Goal: Task Accomplishment & Management: Complete application form

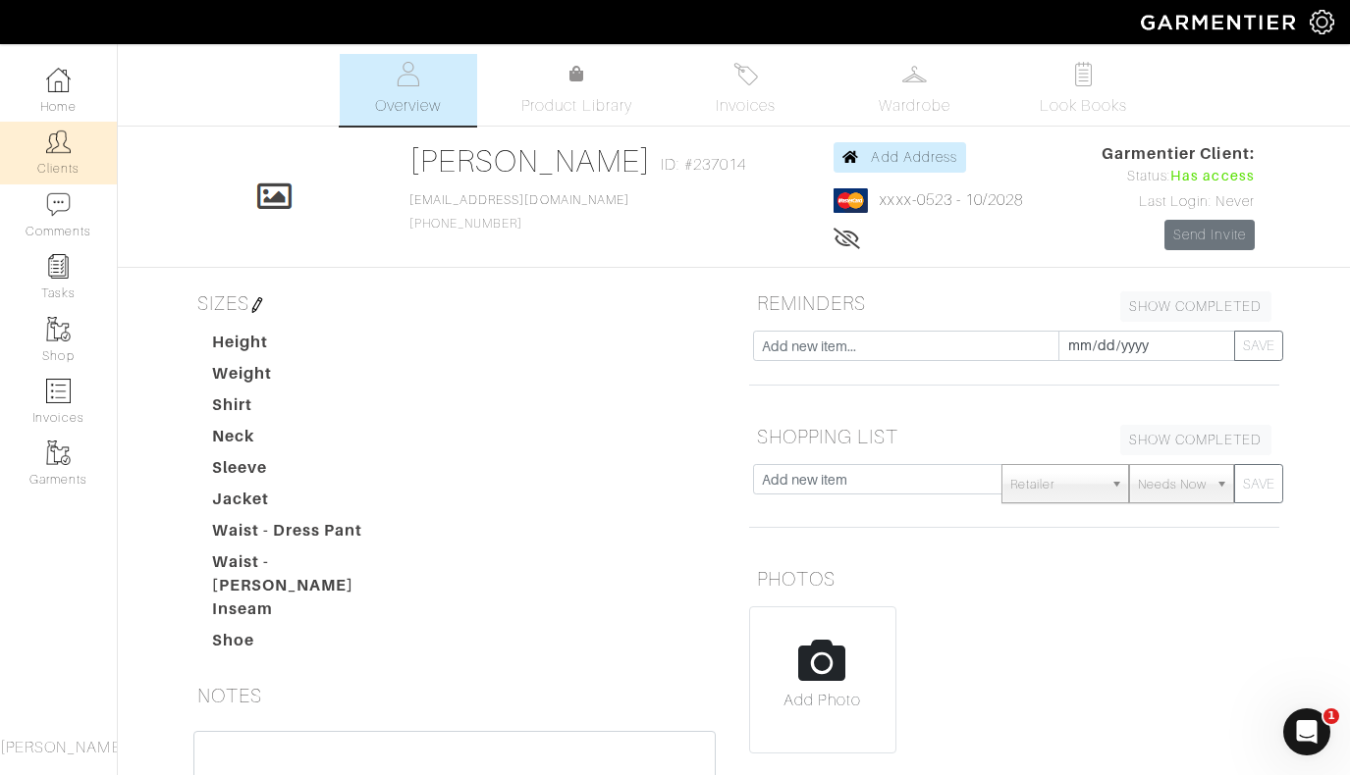
click at [63, 143] on img at bounding box center [58, 142] width 25 height 25
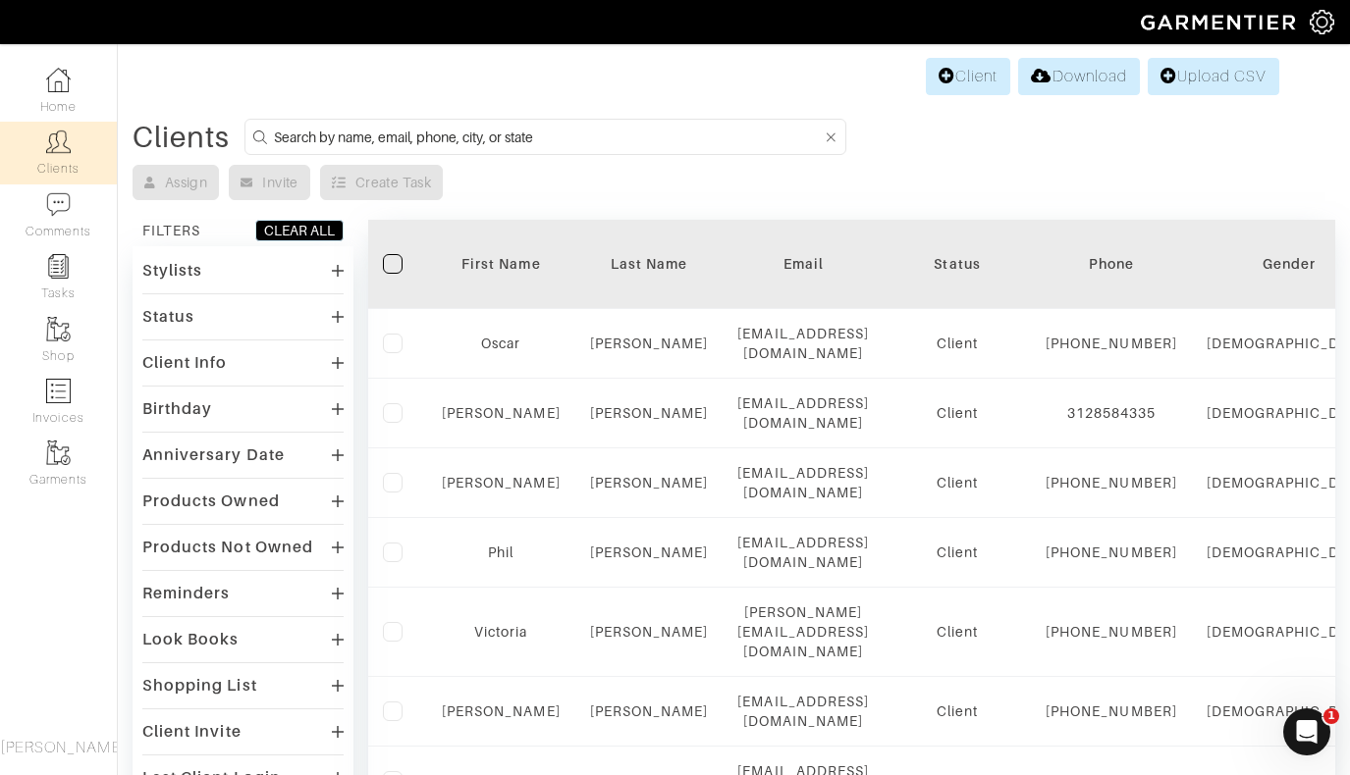
click at [291, 137] on input at bounding box center [548, 137] width 548 height 25
type input "dugan"
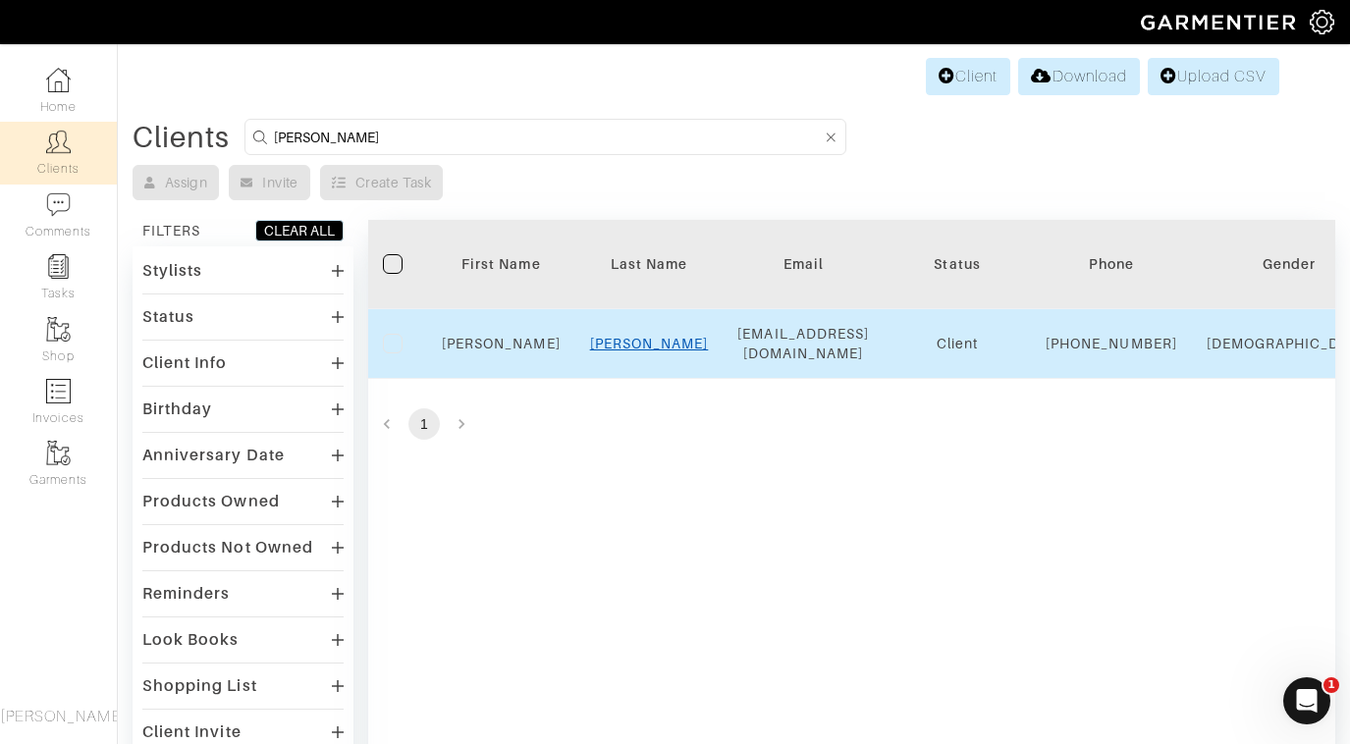
click at [637, 351] on link "Dugan" at bounding box center [649, 344] width 119 height 16
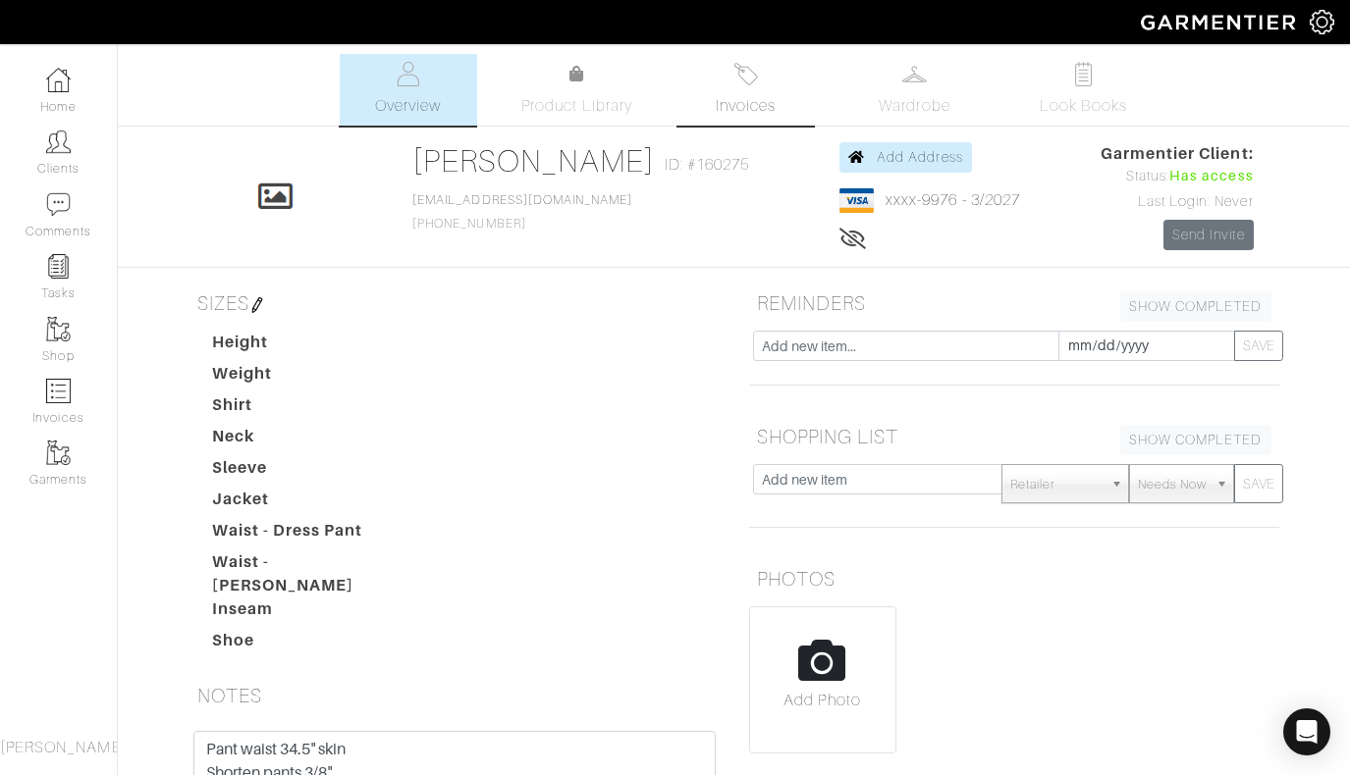
click at [761, 102] on span "Invoices" at bounding box center [746, 106] width 60 height 24
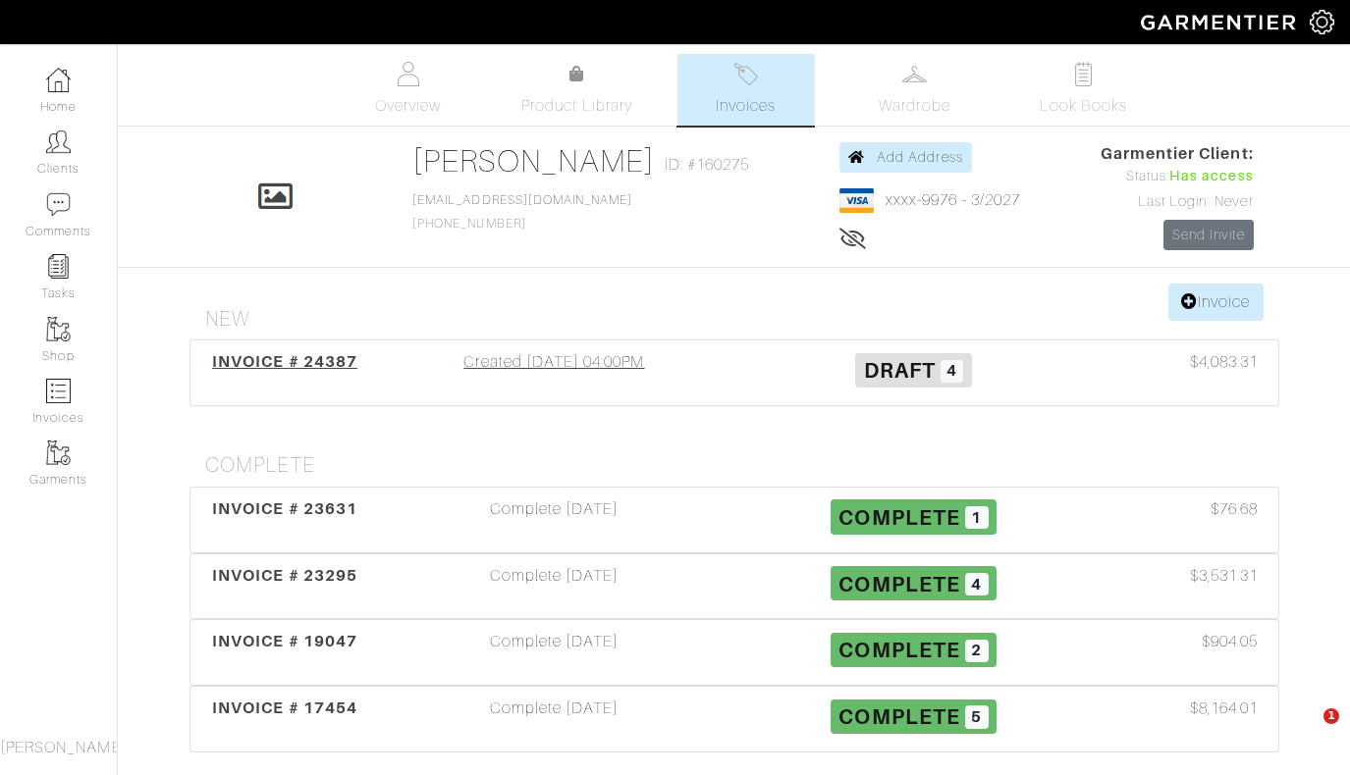
click at [603, 370] on div "Created [DATE] 04:00PM" at bounding box center [554, 372] width 359 height 45
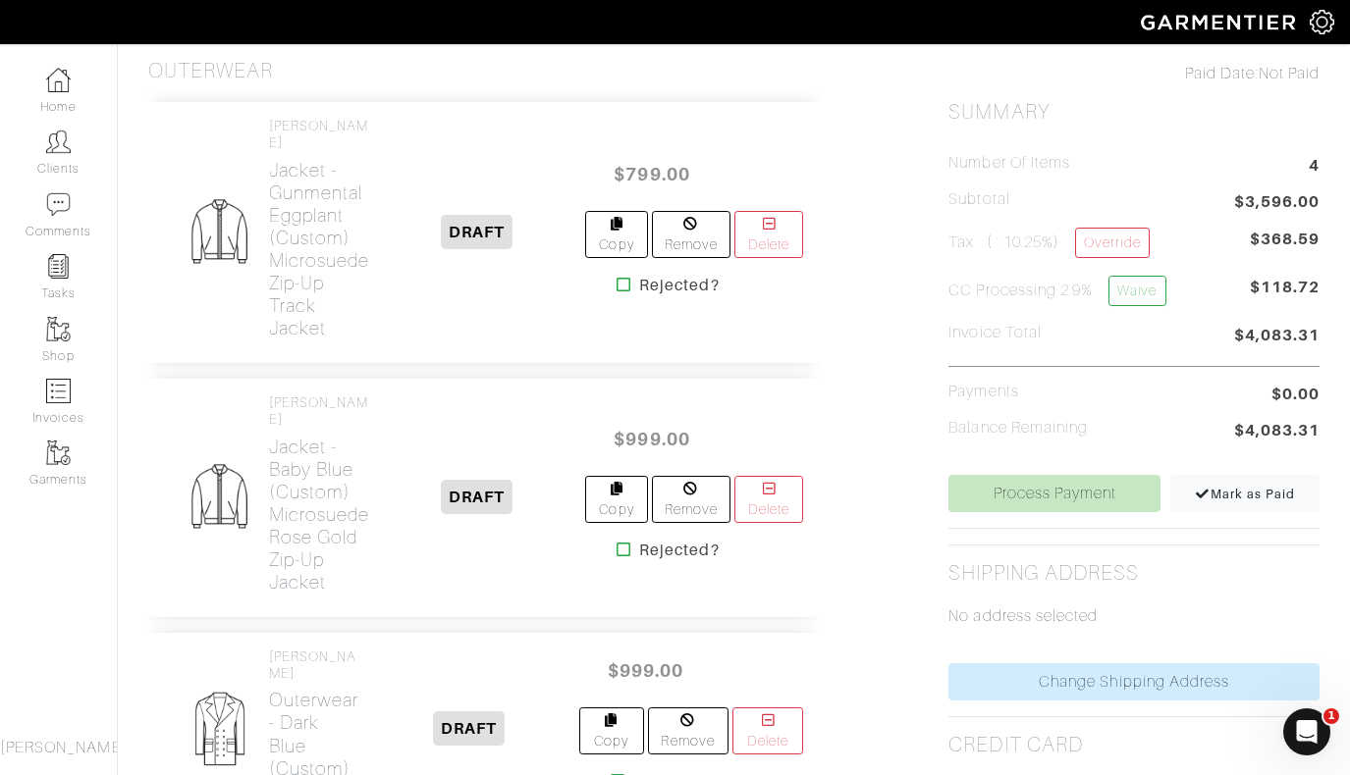
scroll to position [28, 0]
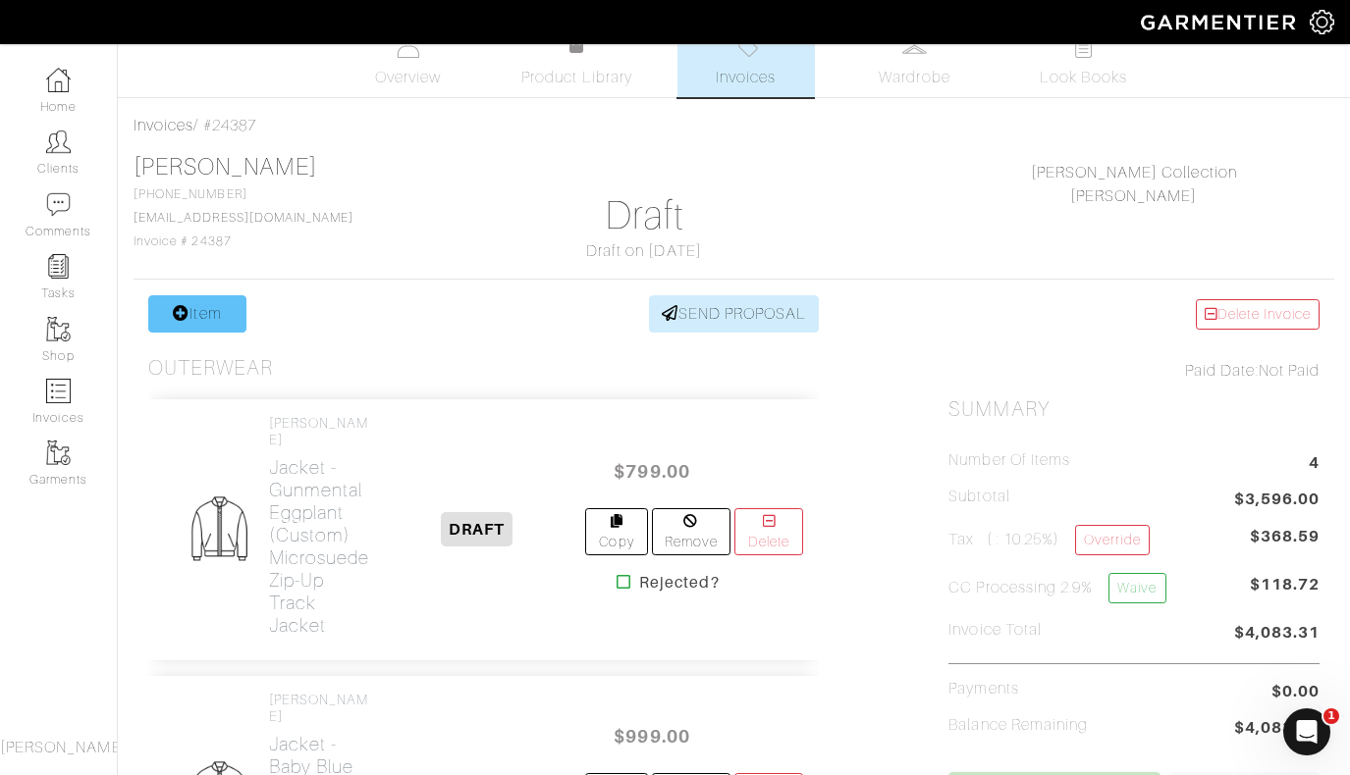
click at [151, 308] on link "Item" at bounding box center [197, 313] width 98 height 37
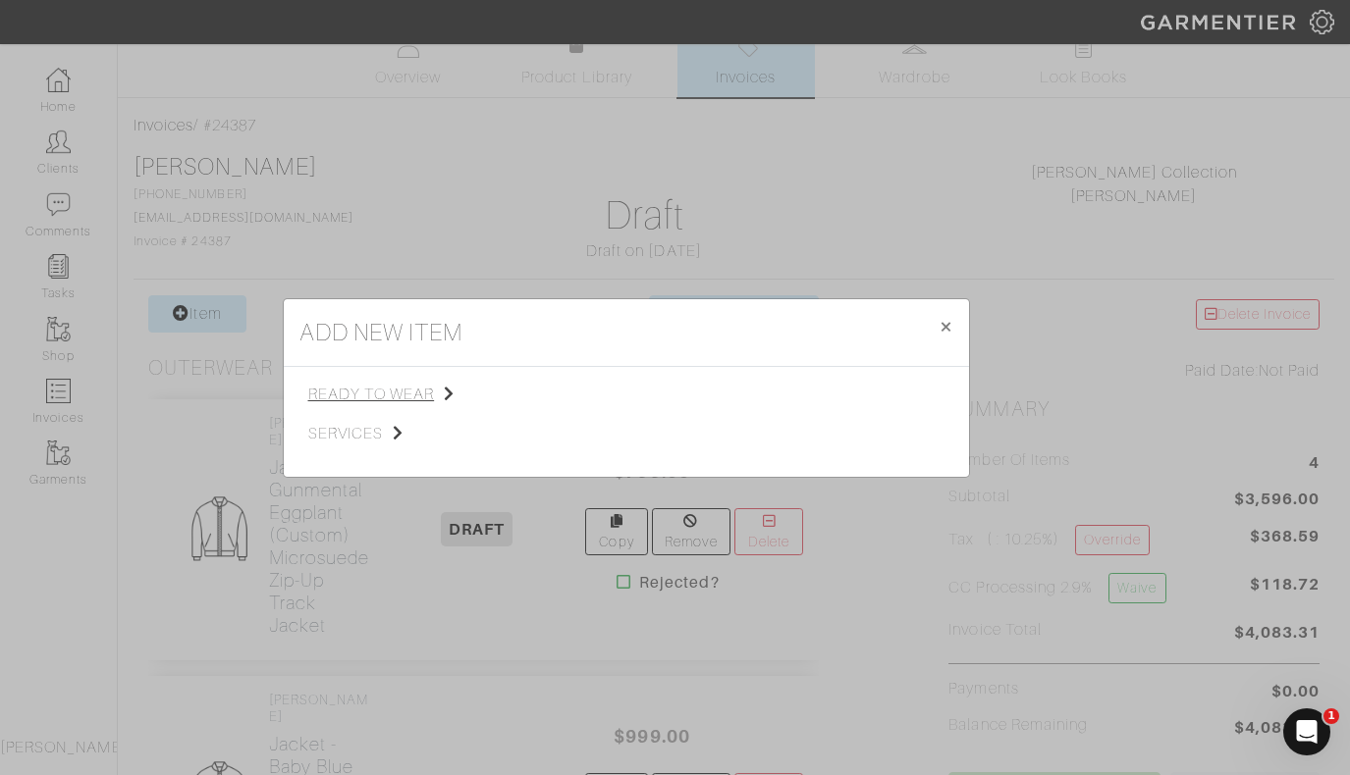
click at [379, 388] on span "ready to wear" at bounding box center [406, 395] width 197 height 24
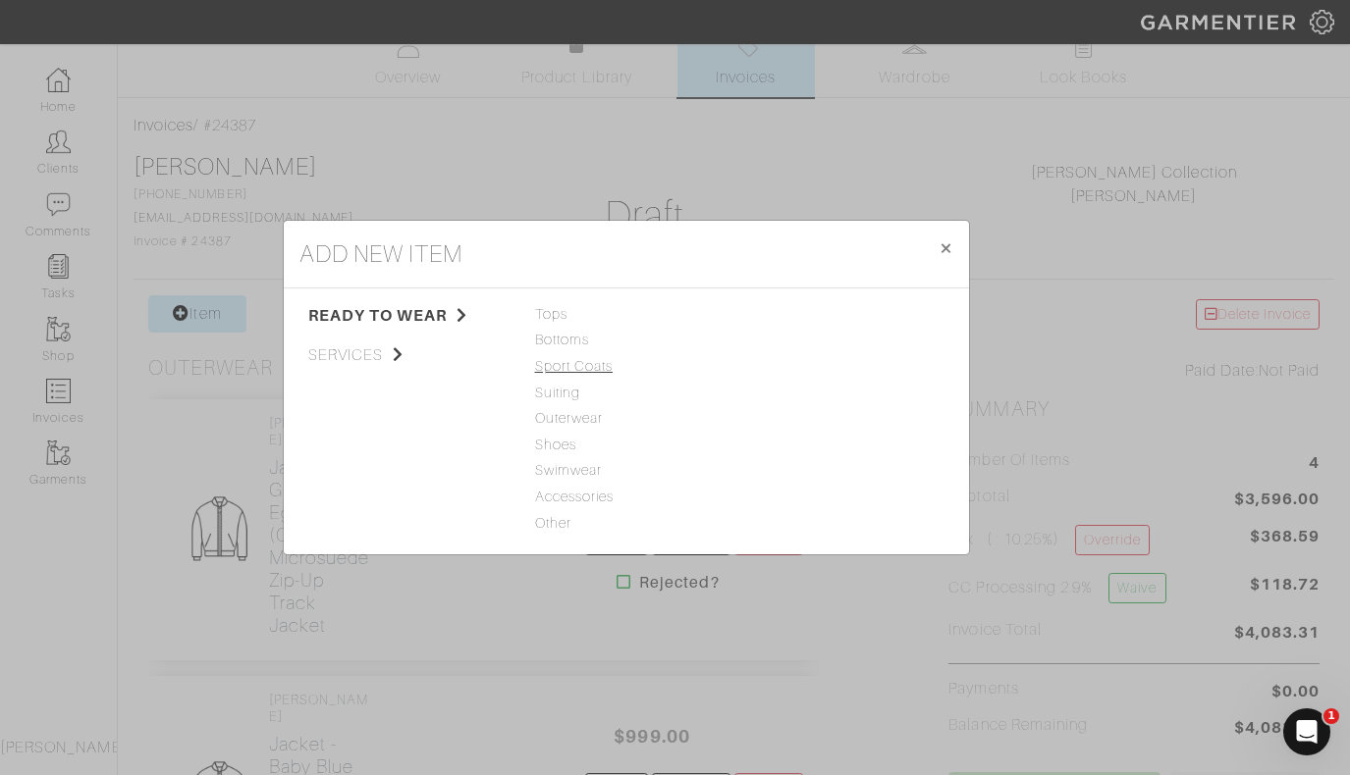
click at [573, 372] on span "Sport Coats" at bounding box center [626, 367] width 183 height 22
click at [795, 316] on link "Sport Coat" at bounding box center [783, 314] width 72 height 16
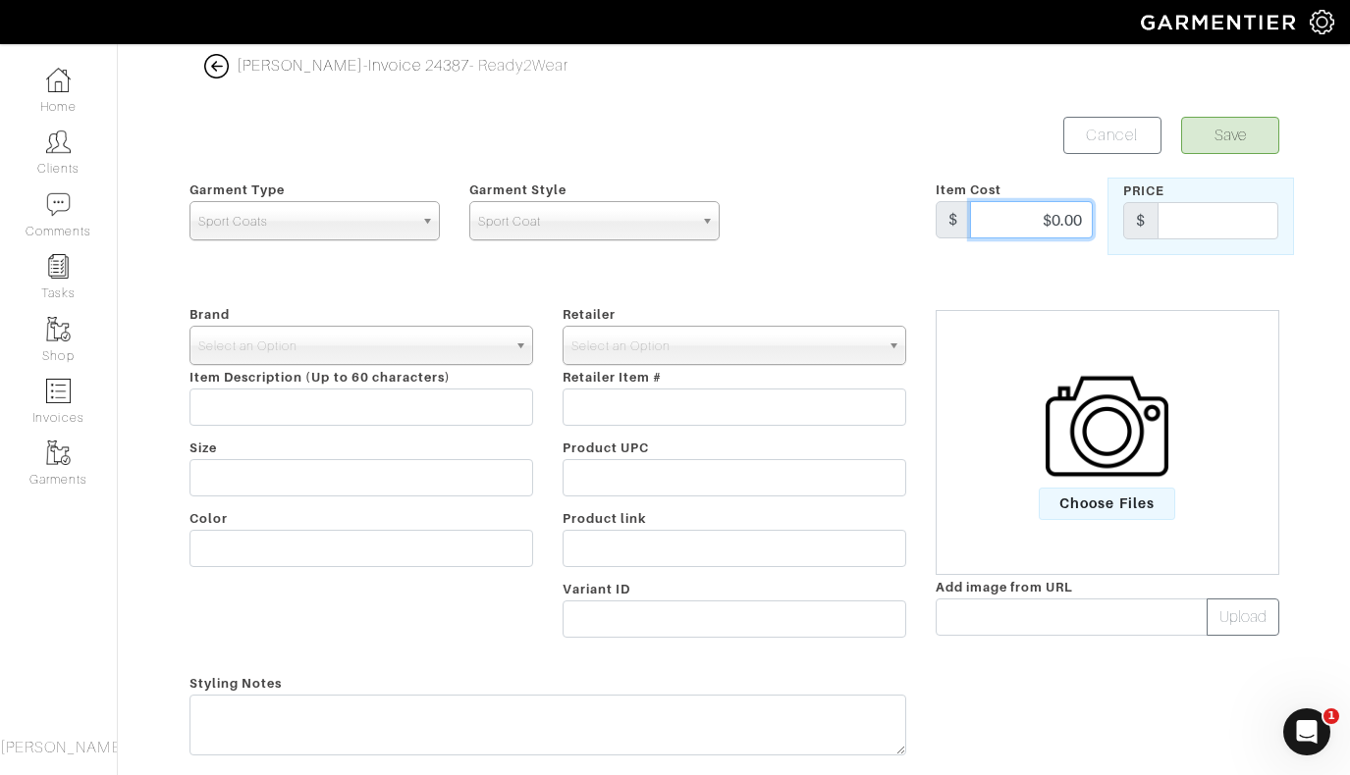
drag, startPoint x: 1040, startPoint y: 217, endPoint x: 1144, endPoint y: 217, distance: 104.0
click at [1142, 217] on div "Garment Type Tops Bottoms Sport Coats Suiting Outerwear Shoes Swimwear Accessor…" at bounding box center [734, 217] width 1119 height 78
type input "1999"
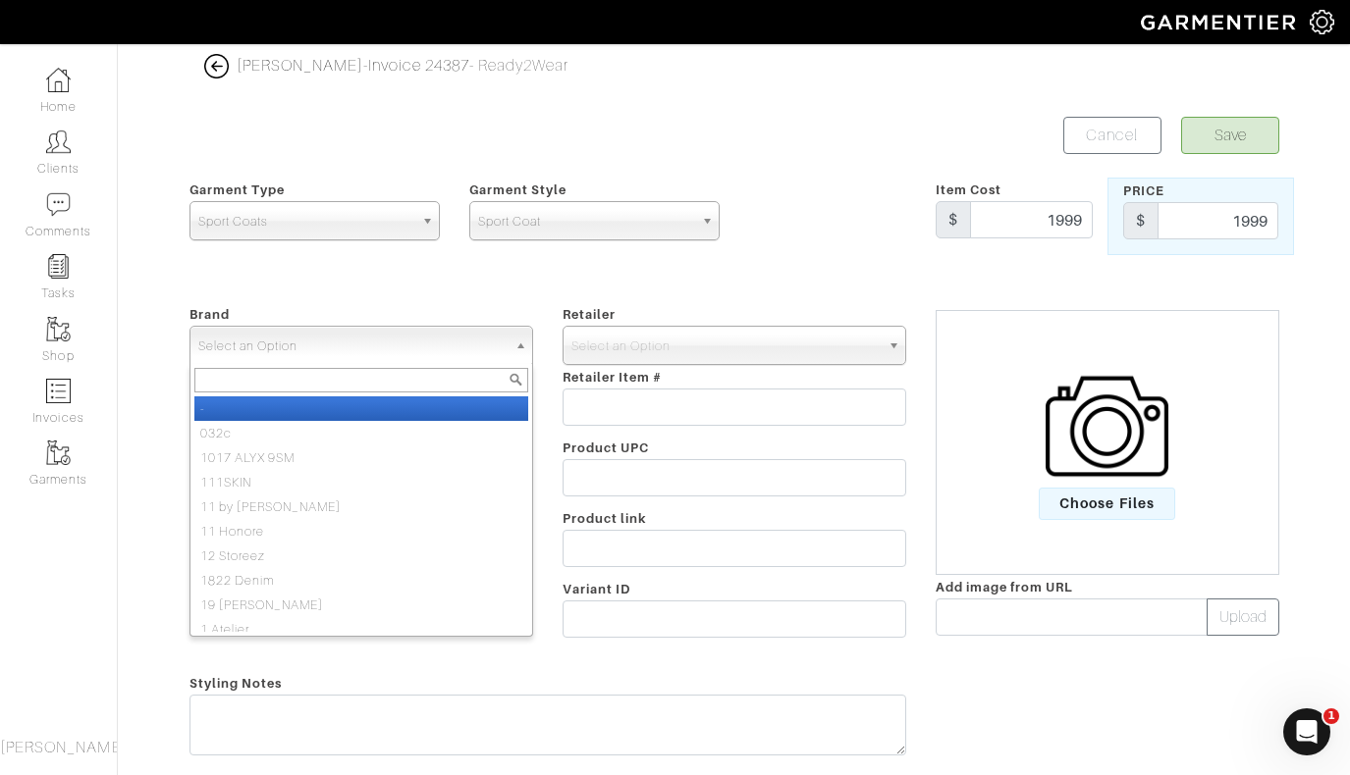
click at [512, 343] on link "Select an Option" at bounding box center [361, 345] width 344 height 39
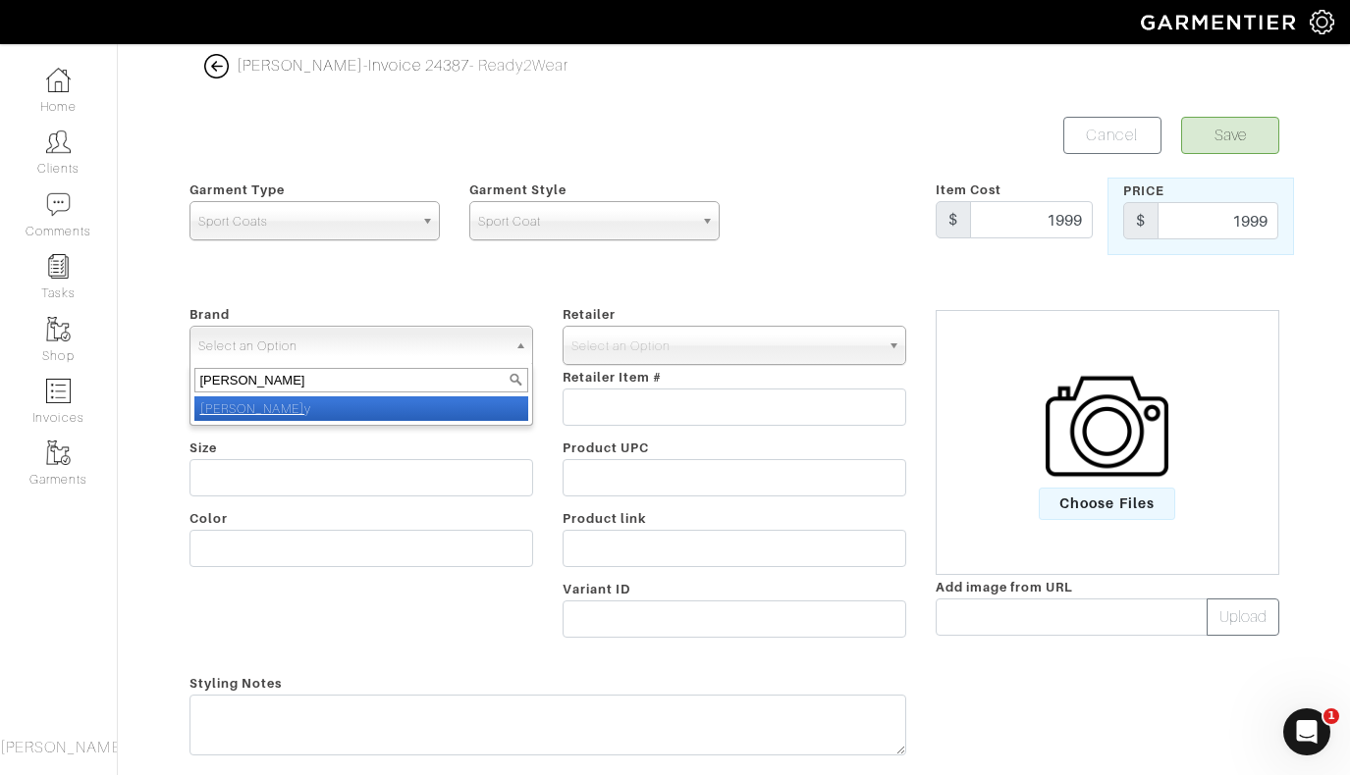
type input "[PERSON_NAME]"
select select "[PERSON_NAME]"
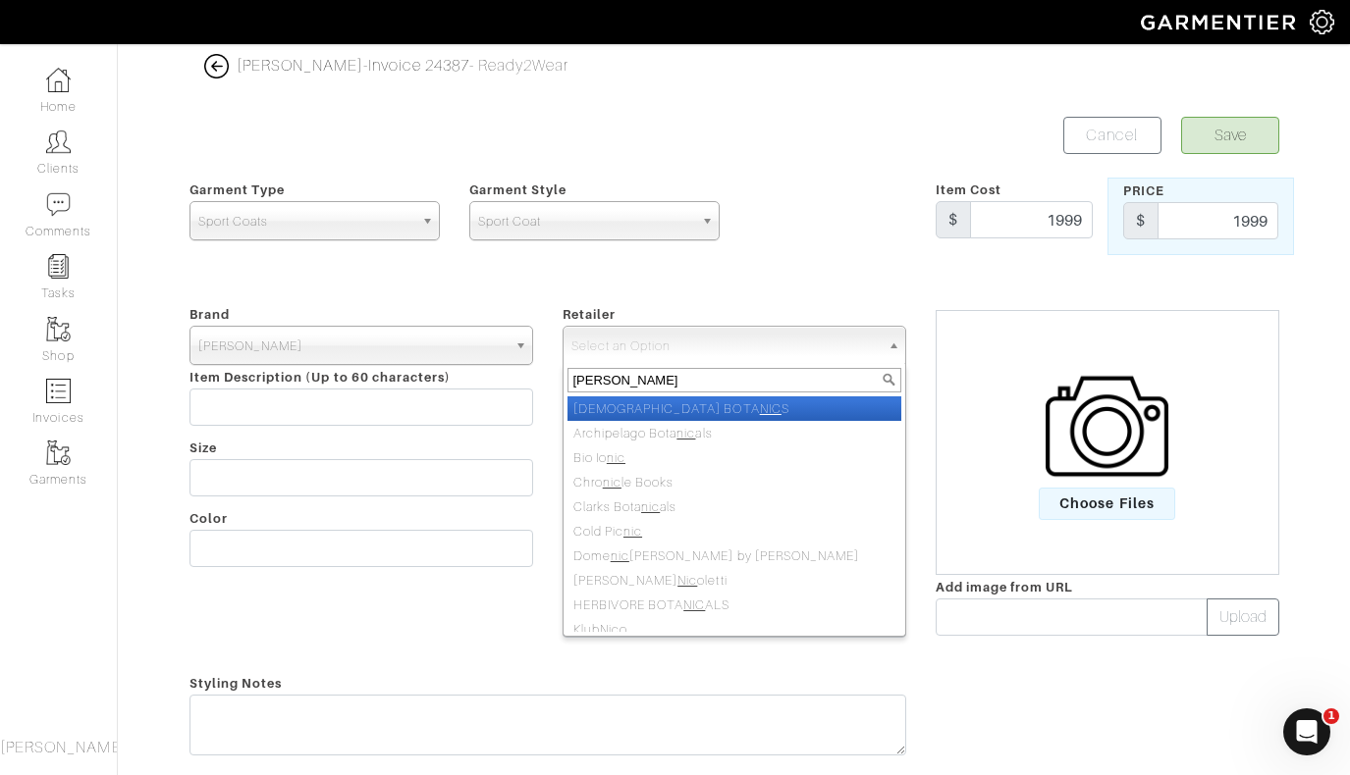
type input "[PERSON_NAME]"
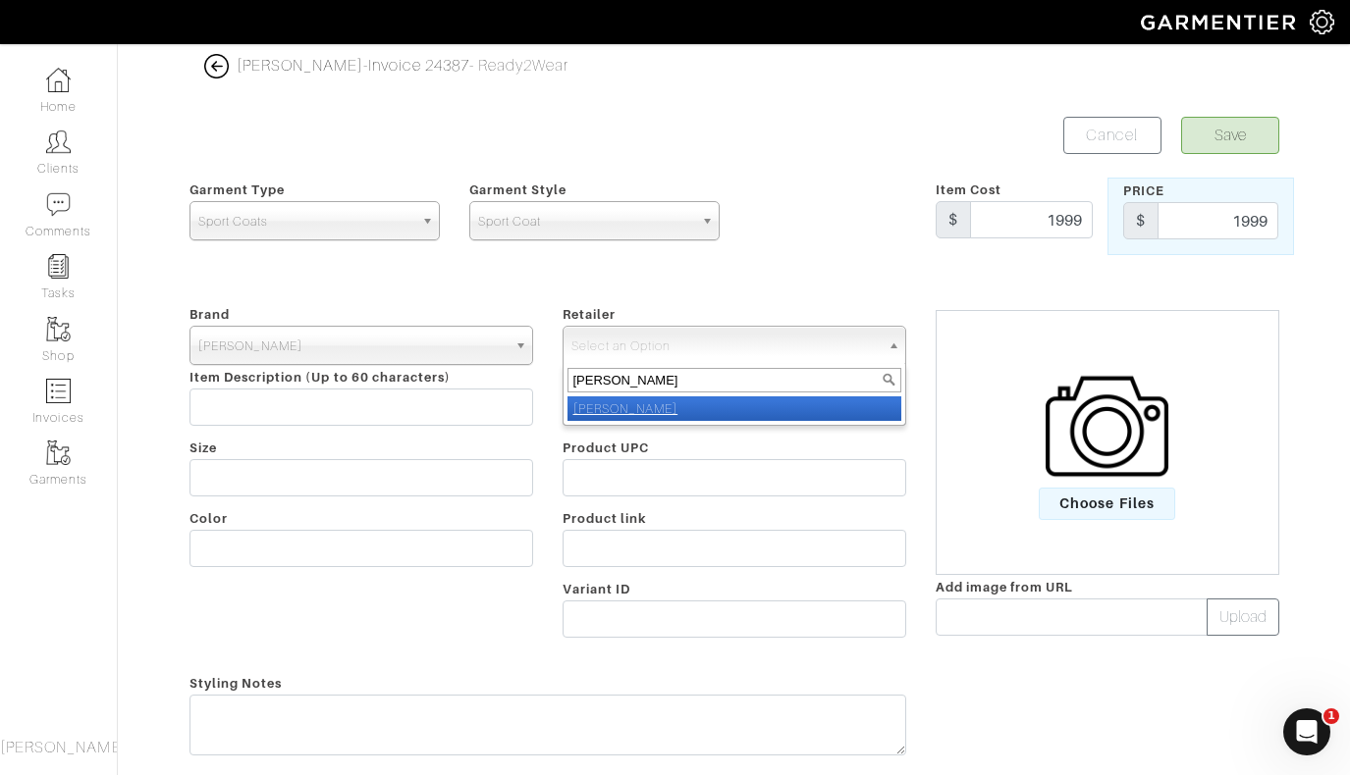
select select "5031"
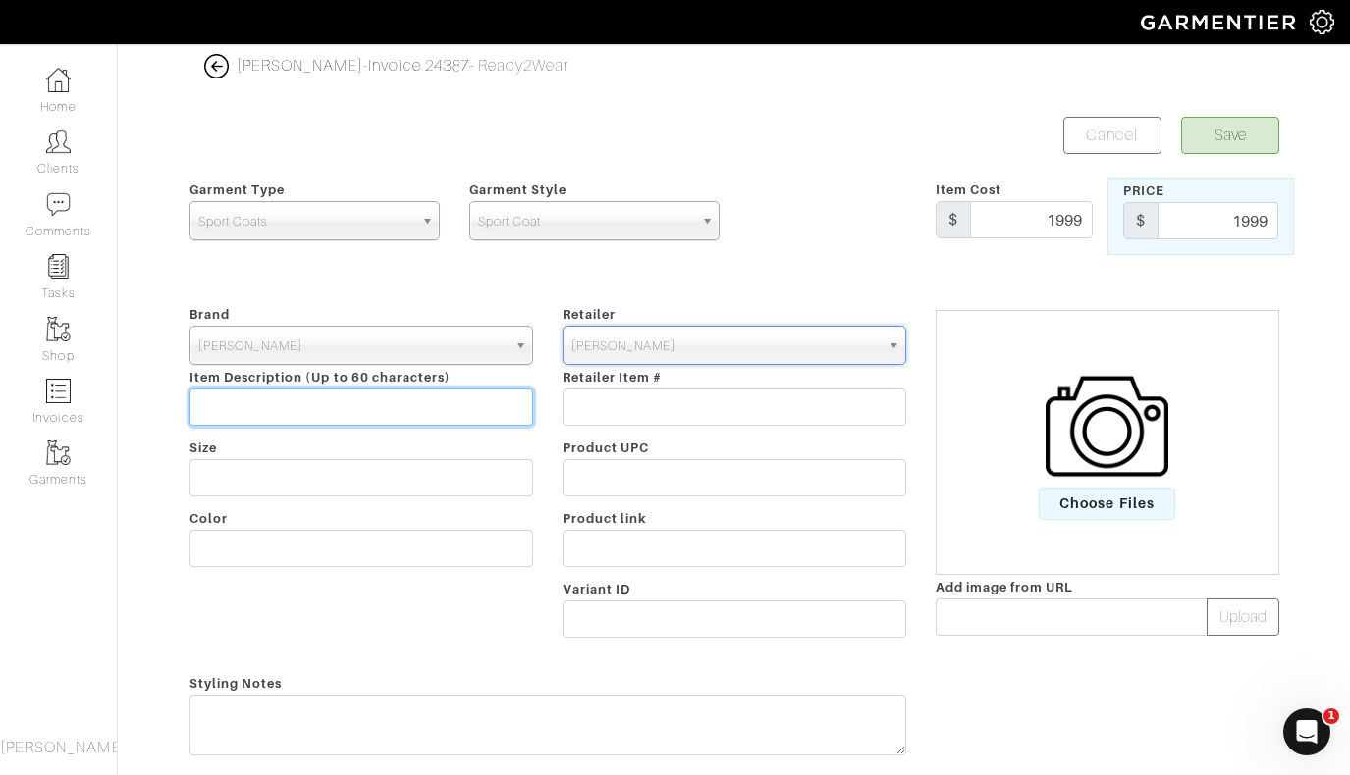
click at [252, 414] on input "text" at bounding box center [361, 407] width 344 height 37
type input "Sport Coat"
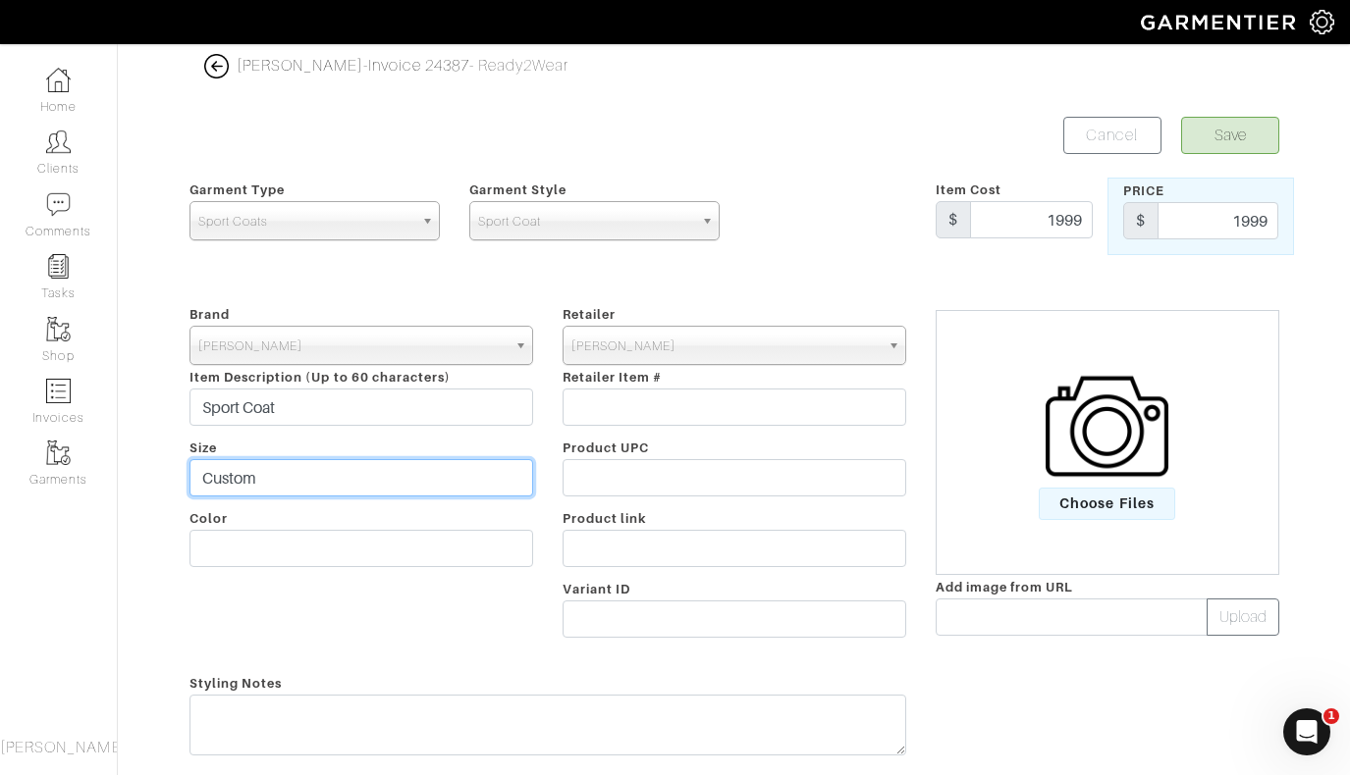
type input "Custom"
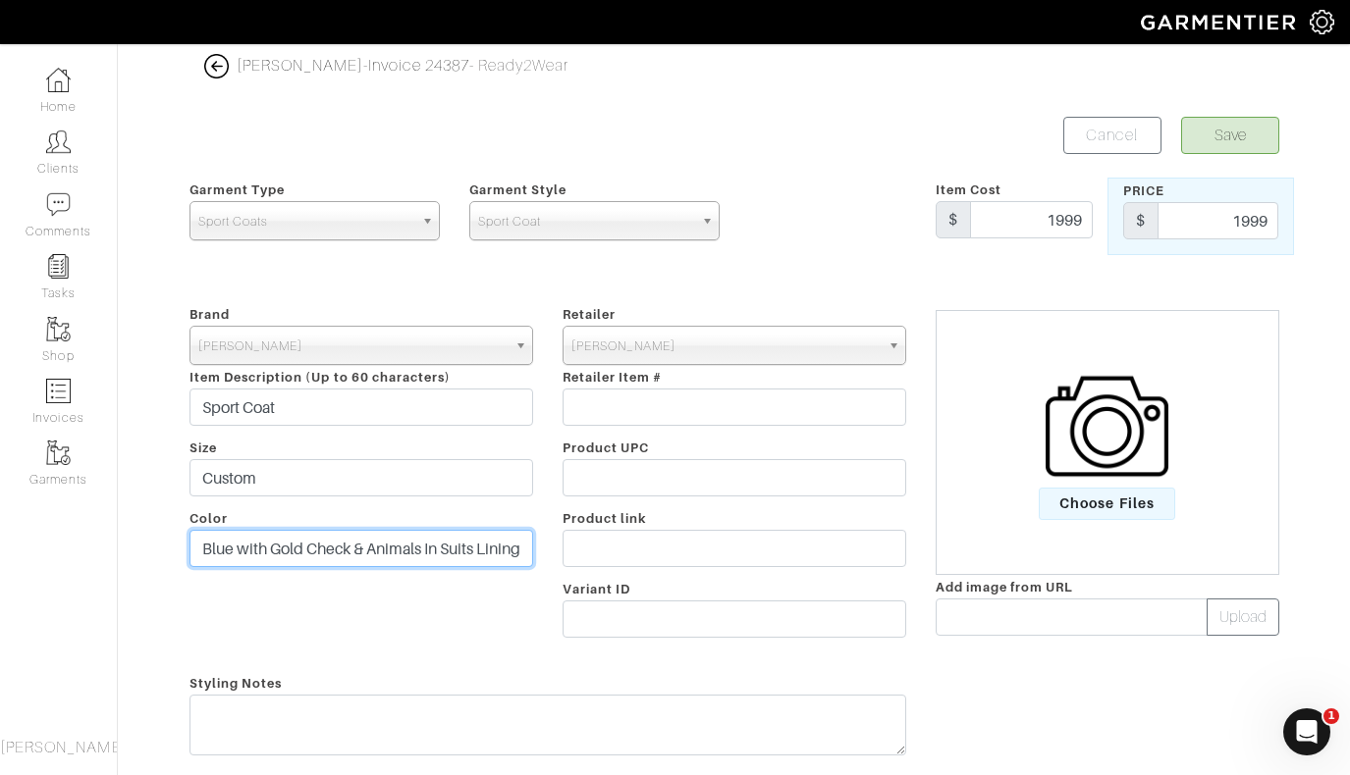
type input "Blue with Gold Check & Animals In Suits Lining"
click at [1236, 133] on button "Save" at bounding box center [1230, 135] width 98 height 37
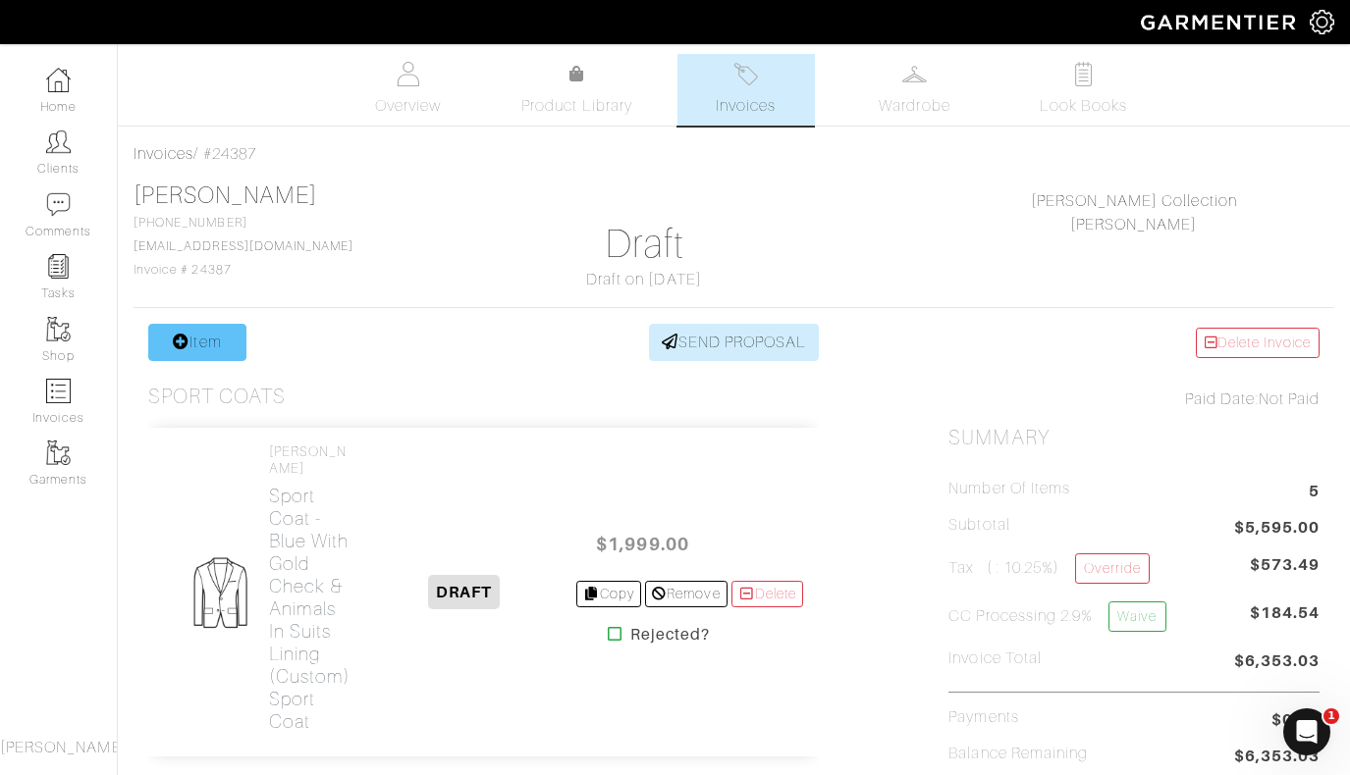
click at [198, 340] on link "Item" at bounding box center [197, 342] width 98 height 37
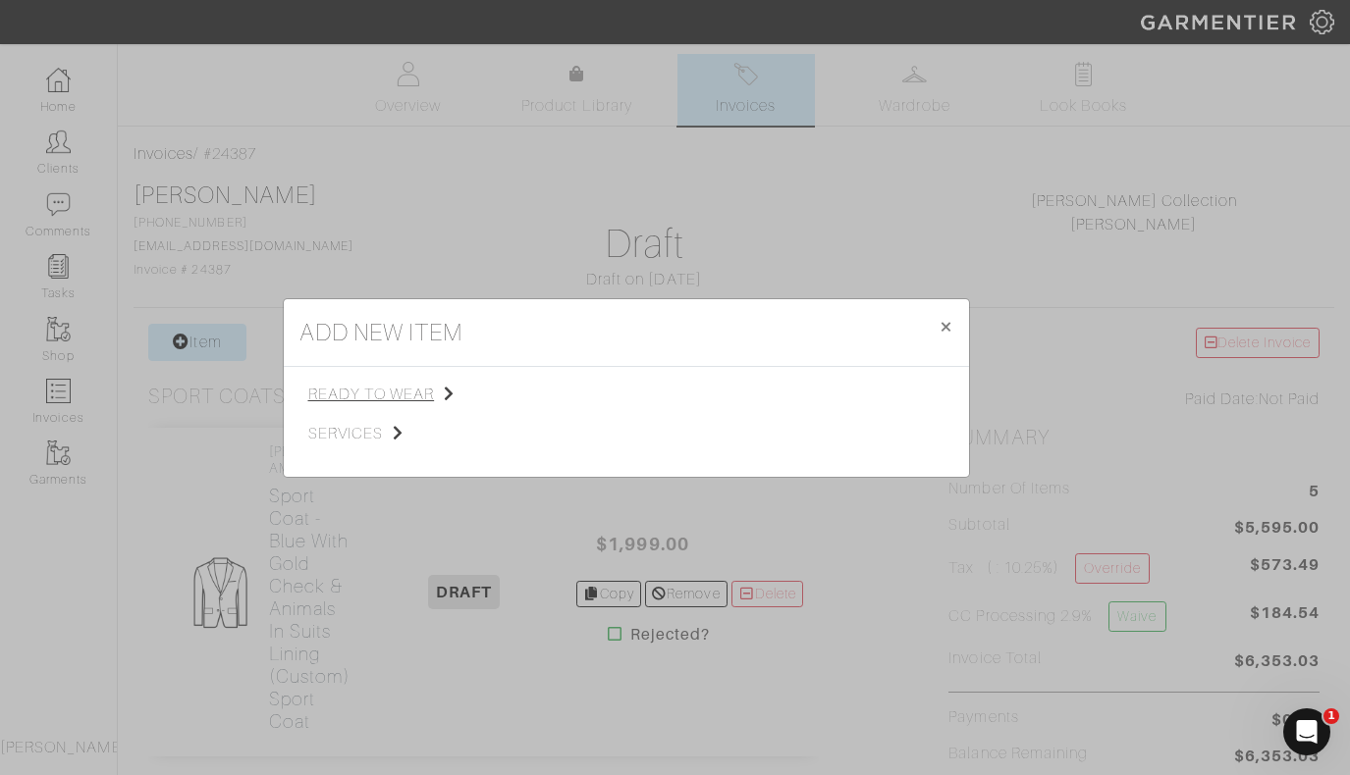
click at [391, 390] on span "ready to wear" at bounding box center [406, 395] width 197 height 24
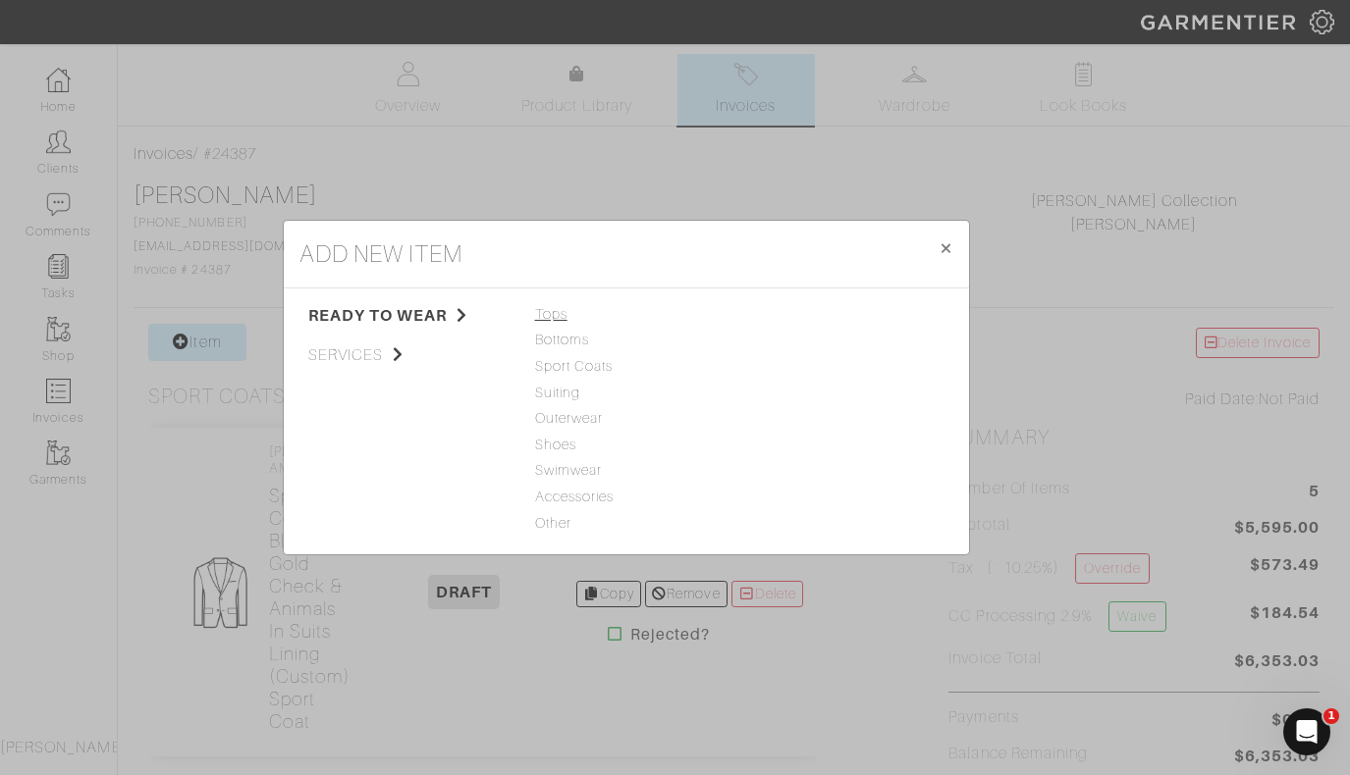
click at [556, 313] on span "Tops" at bounding box center [626, 315] width 183 height 22
click at [767, 371] on link "Woven" at bounding box center [770, 366] width 46 height 16
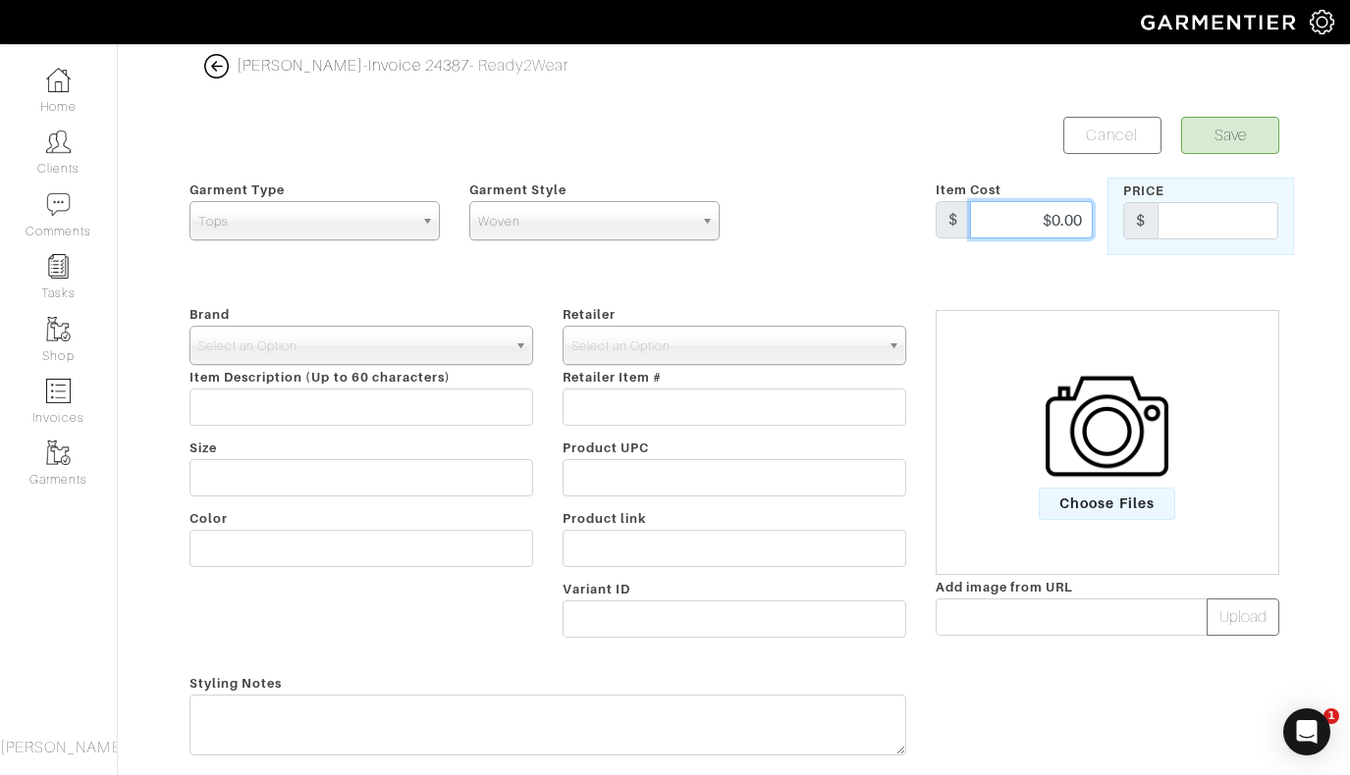
click at [1131, 222] on div "Garment Type Tops Bottoms Sport Coats Suiting Outerwear Shoes Swimwear Accessor…" at bounding box center [734, 217] width 1119 height 78
type input "385"
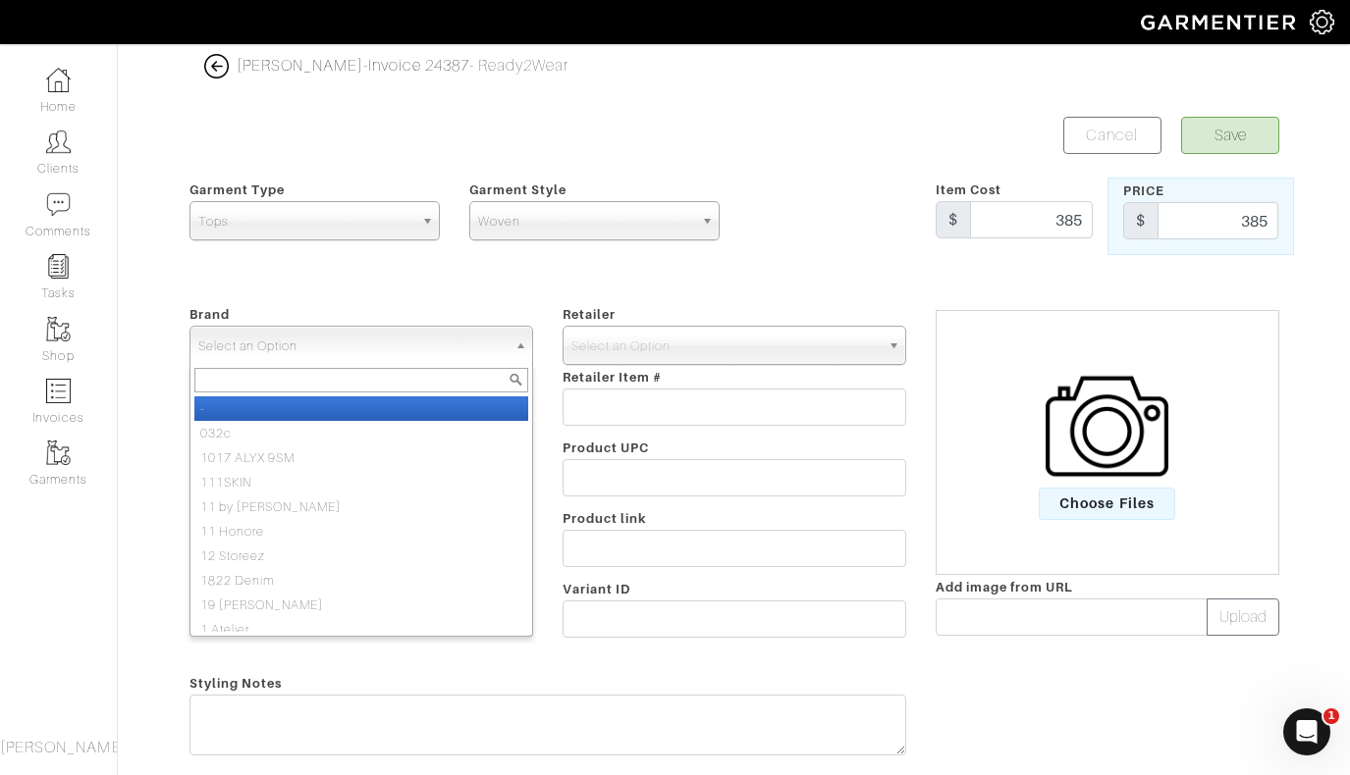
click at [459, 346] on span "Select an Option" at bounding box center [352, 346] width 308 height 39
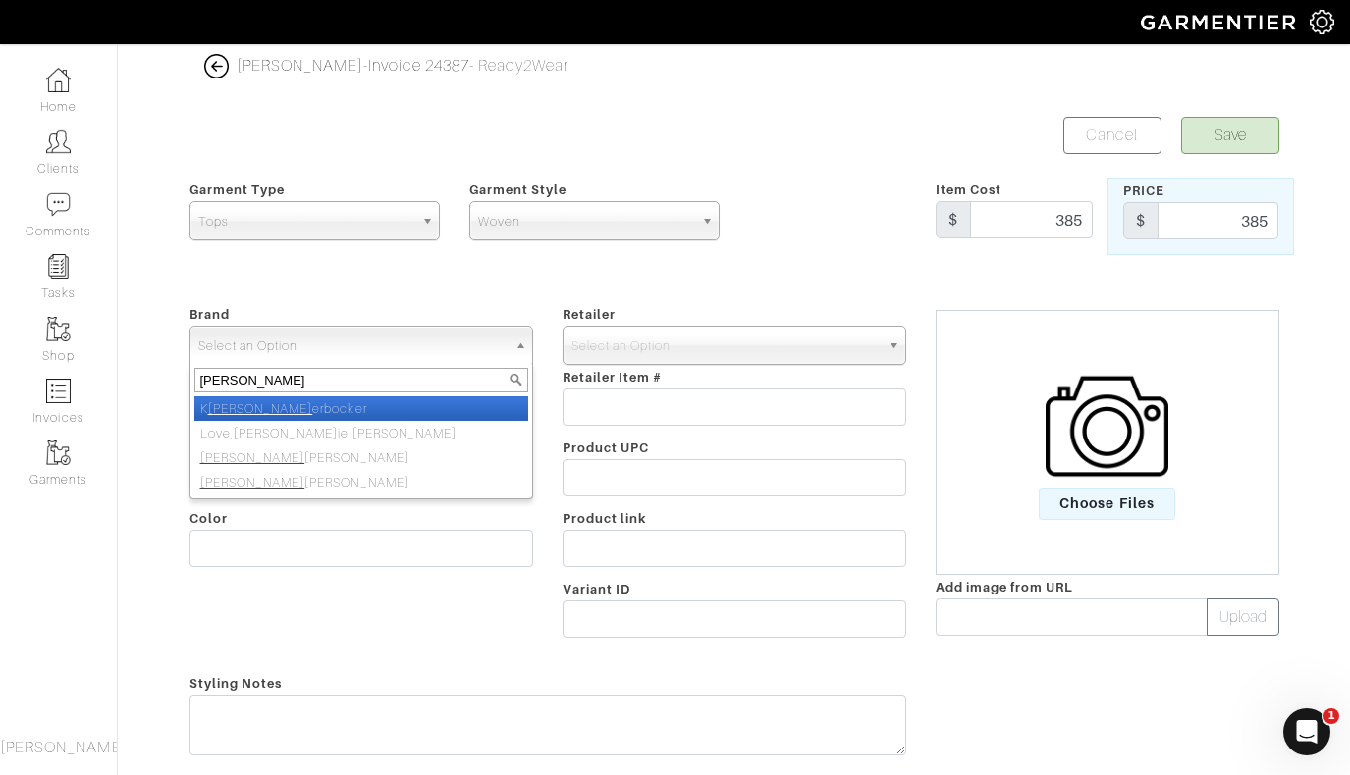
type input "[PERSON_NAME]"
select select "[PERSON_NAME]"
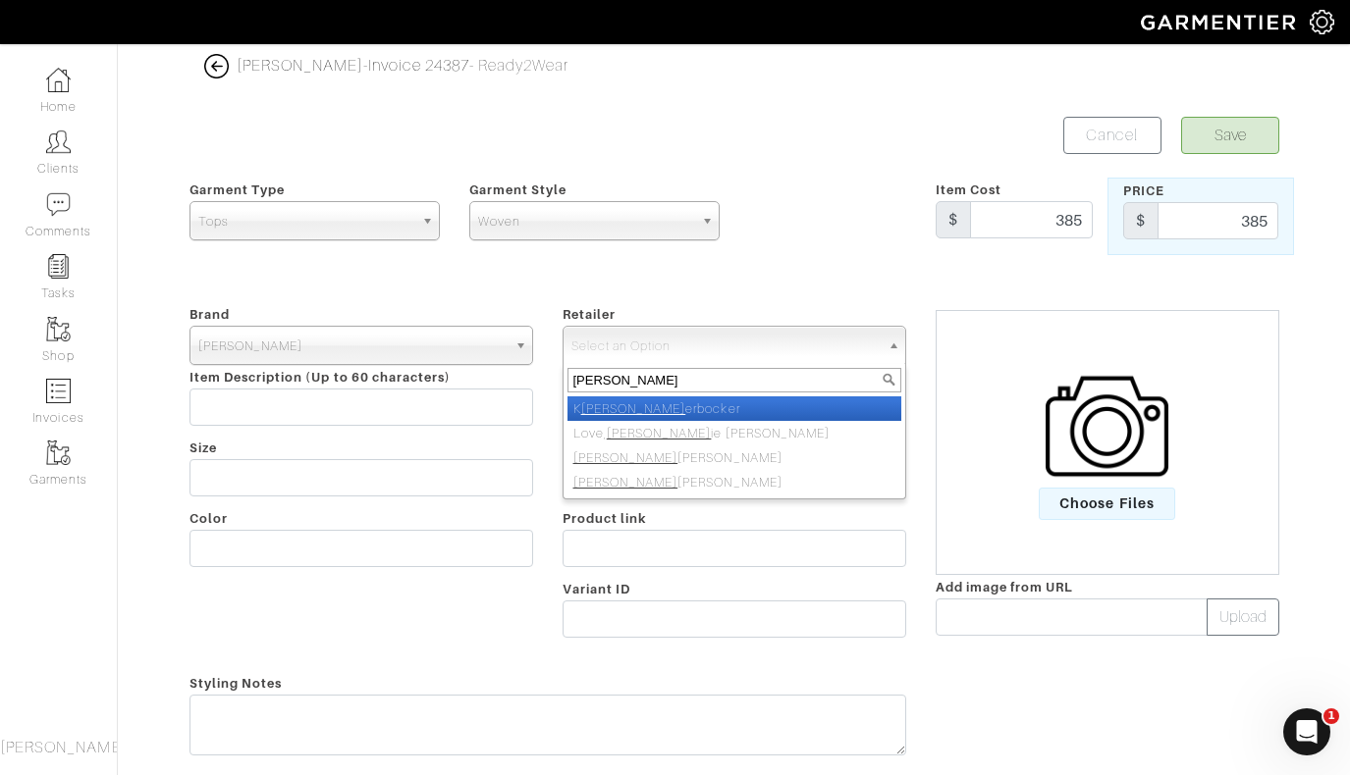
type input "[PERSON_NAME]"
select select "5031"
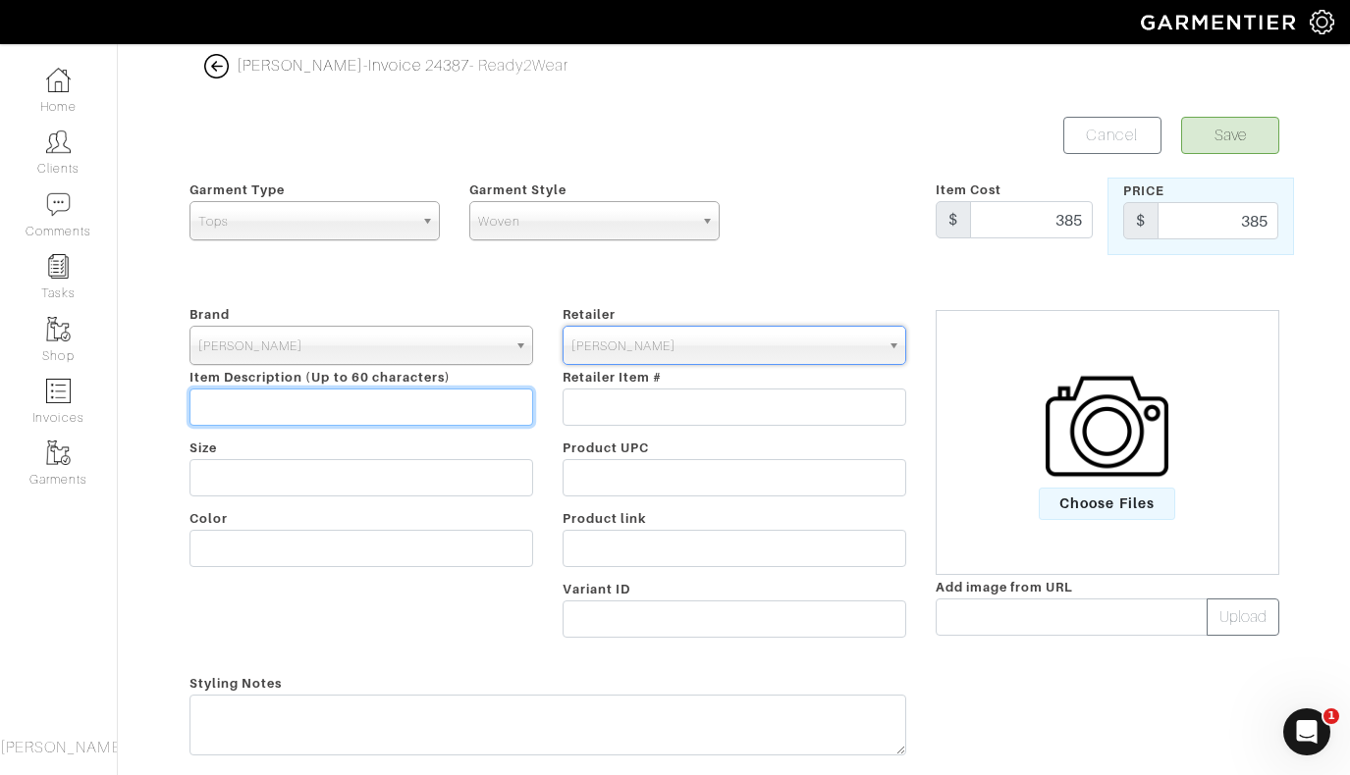
click at [306, 405] on input "text" at bounding box center [361, 407] width 344 height 37
type input "Buttercloth stretch Shirt"
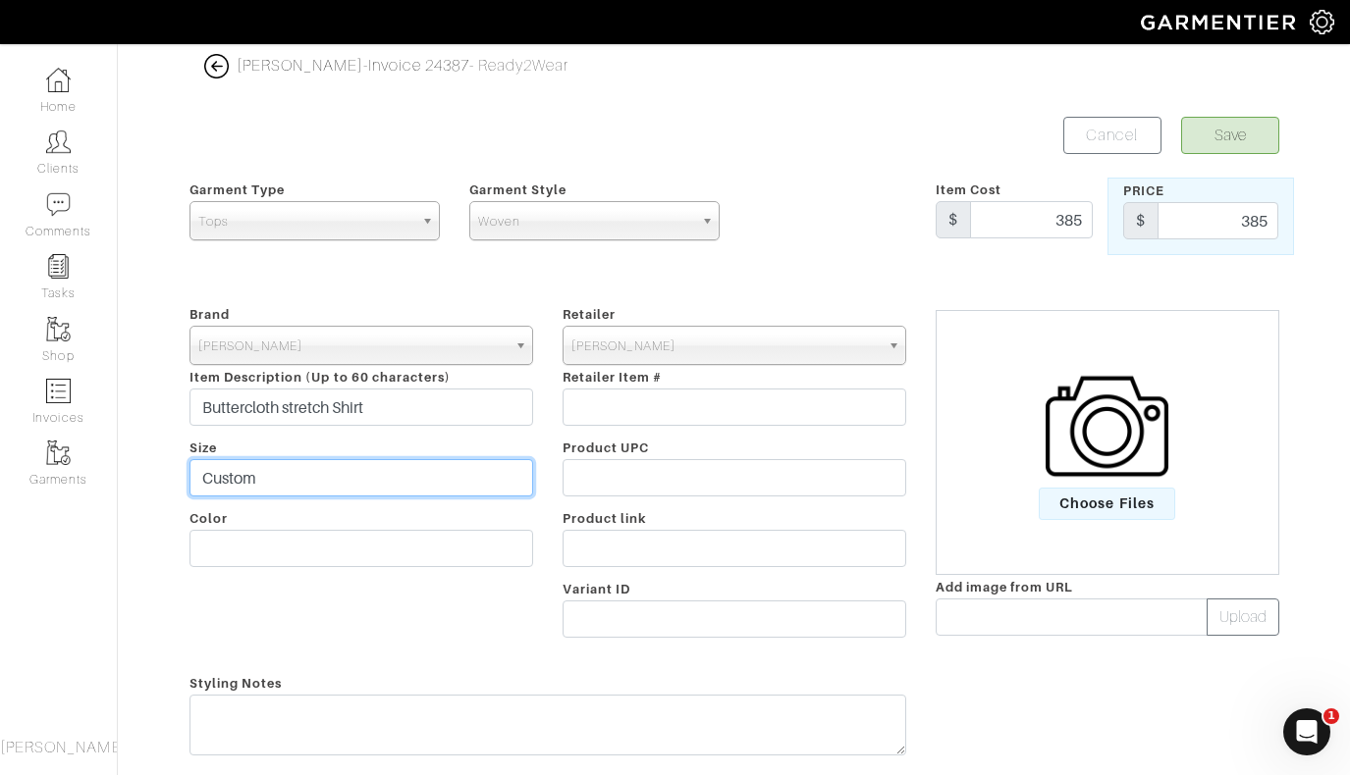
type input "Custom"
click at [1227, 123] on button "Save" at bounding box center [1230, 135] width 98 height 37
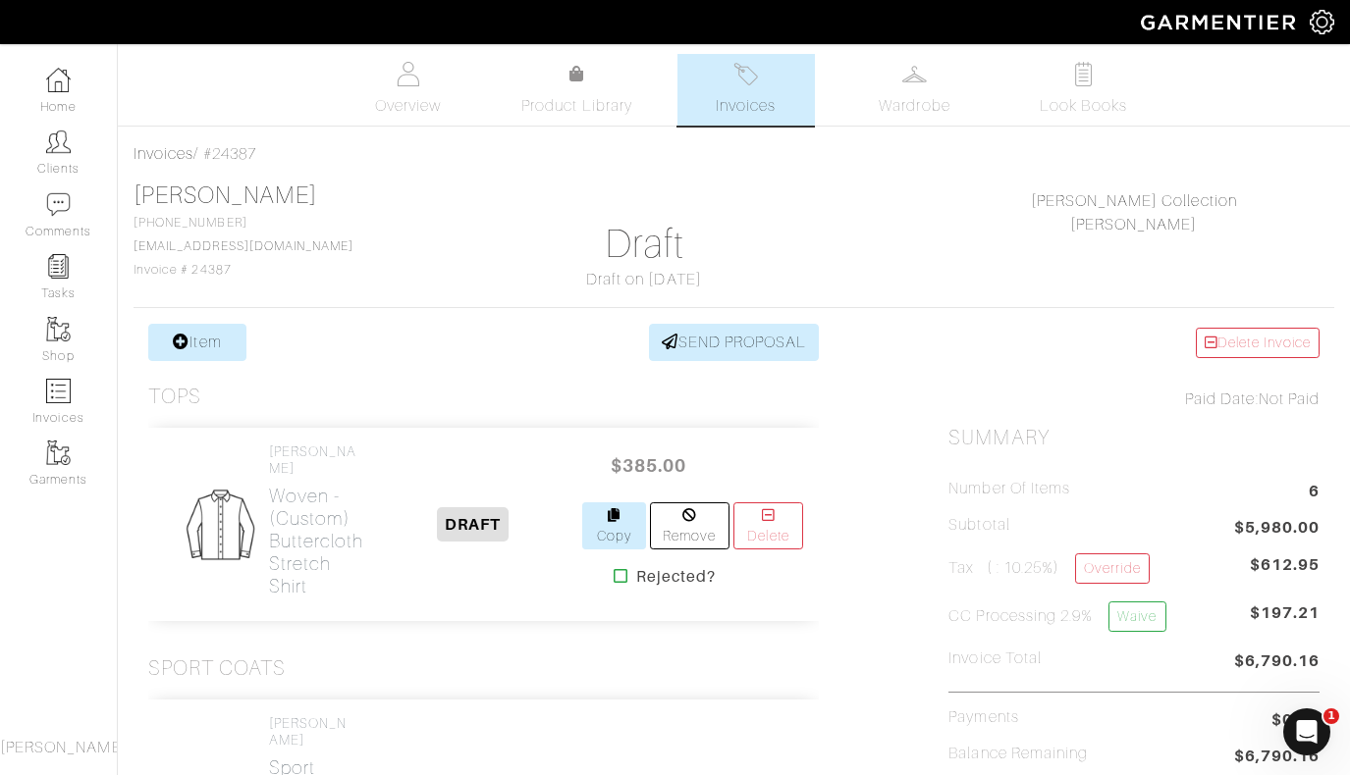
click at [600, 521] on link "Copy" at bounding box center [614, 526] width 64 height 47
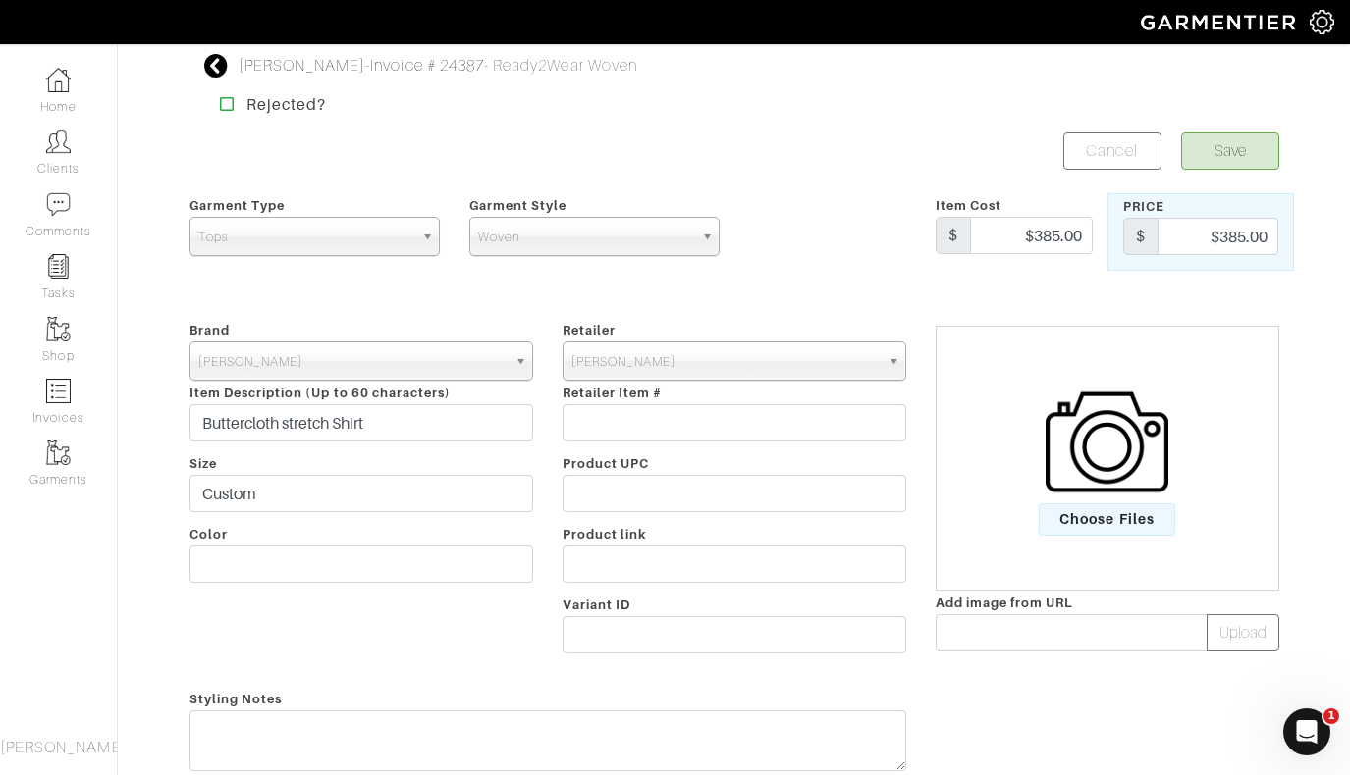
click at [1225, 148] on button "Save" at bounding box center [1230, 151] width 98 height 37
